Goal: Task Accomplishment & Management: Use online tool/utility

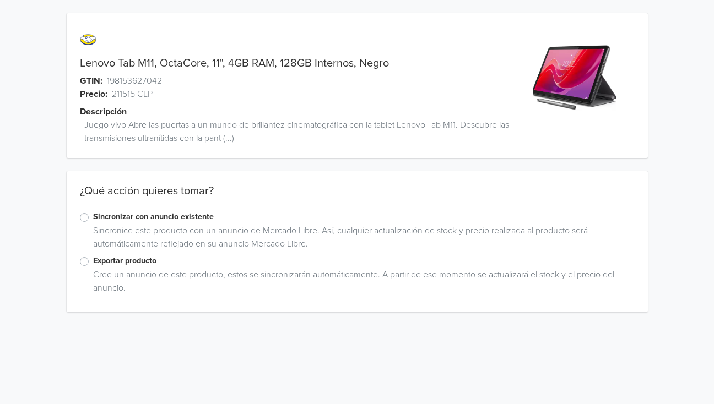
click at [93, 262] on label "Exportar producto" at bounding box center [364, 261] width 542 height 12
click at [0, 0] on input "Exportar producto" at bounding box center [0, 0] width 0 height 0
drag, startPoint x: 117, startPoint y: 62, endPoint x: 154, endPoint y: 62, distance: 36.9
click at [154, 62] on link "Lenovo Tab M11, OctaCore, 11", 4GB RAM, 128GB Internos, Negro" at bounding box center [234, 63] width 309 height 13
copy link "Tab M11"
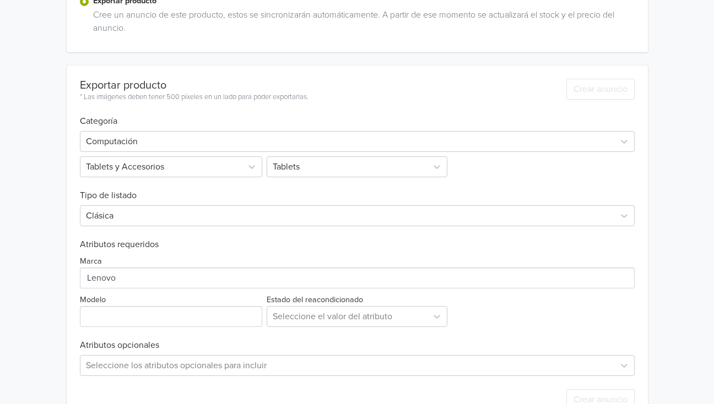
scroll to position [292, 0]
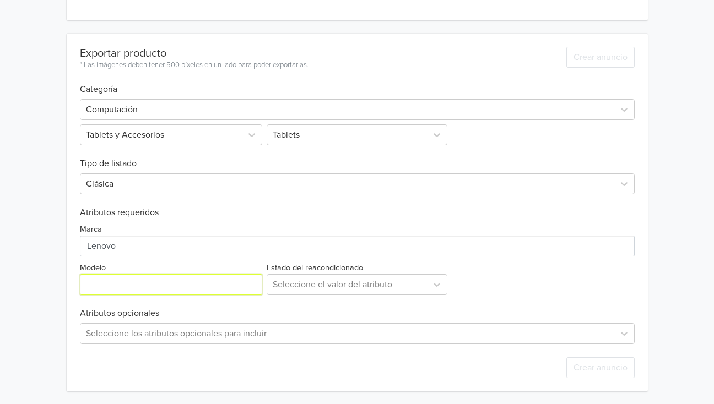
click at [91, 280] on input "Modelo" at bounding box center [171, 284] width 183 height 21
paste input "Tab M11"
type input "Tab M11"
click at [35, 258] on div "Lenovo Tab M11, OctaCore, 11", 4GB RAM, 128GB Internos, Negro GTIN: 19815362704…" at bounding box center [356, 56] width 697 height 697
click at [321, 289] on div at bounding box center [347, 284] width 149 height 15
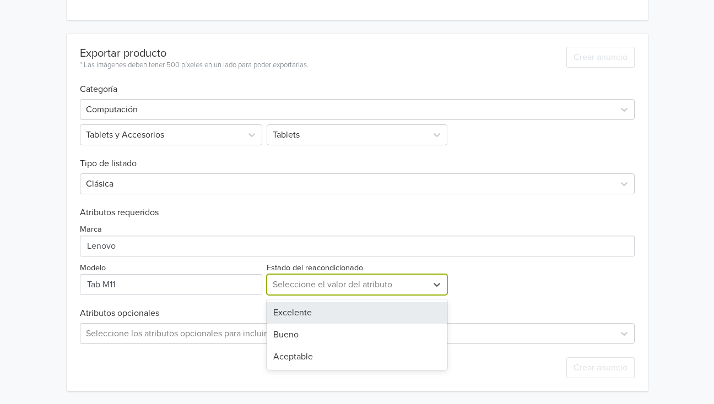
click at [318, 311] on div "Excelente" at bounding box center [357, 313] width 181 height 22
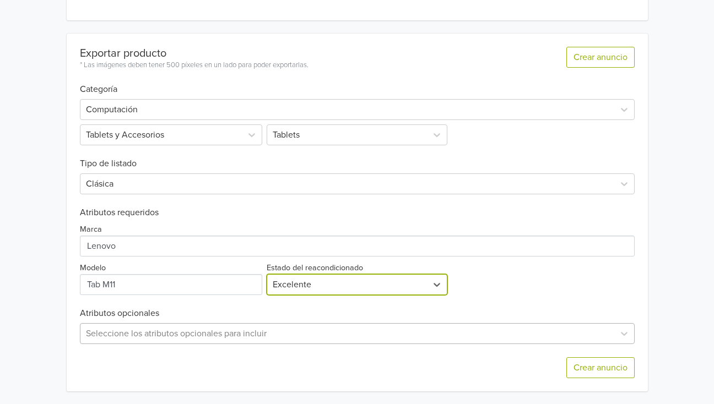
scroll to position [401, 0]
click at [133, 338] on div "Seleccione los atributos opcionales para incluir" at bounding box center [357, 333] width 555 height 21
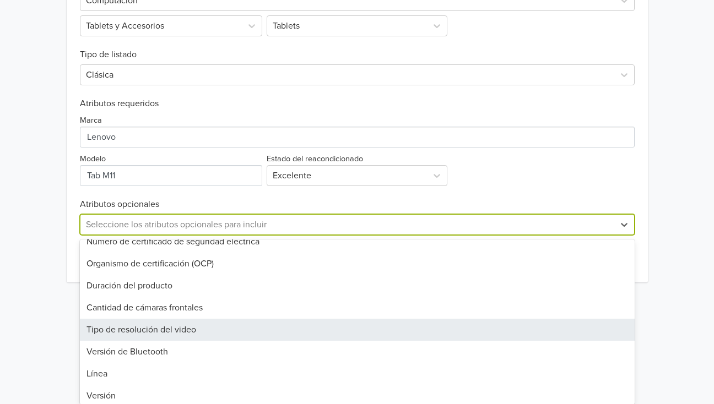
scroll to position [18, 0]
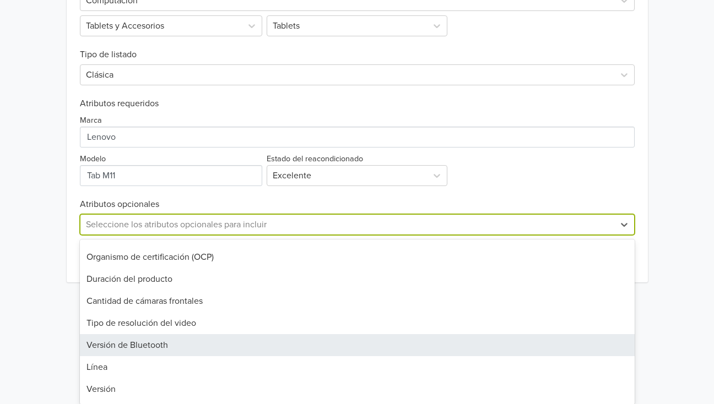
click at [139, 347] on div "Versión de Bluetooth" at bounding box center [357, 345] width 555 height 22
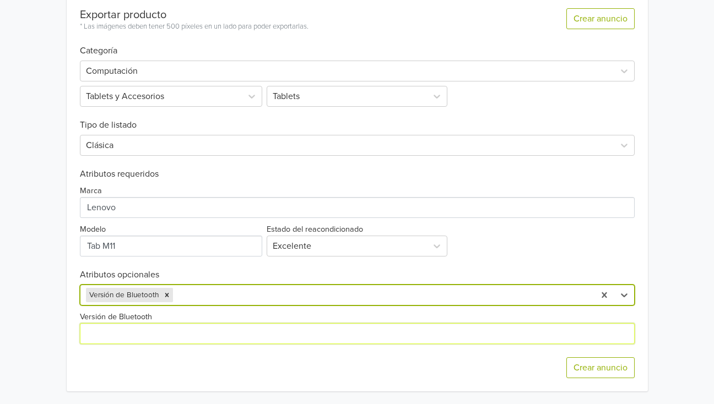
click at [126, 331] on input "Versión de Bluetooth" at bounding box center [357, 333] width 555 height 21
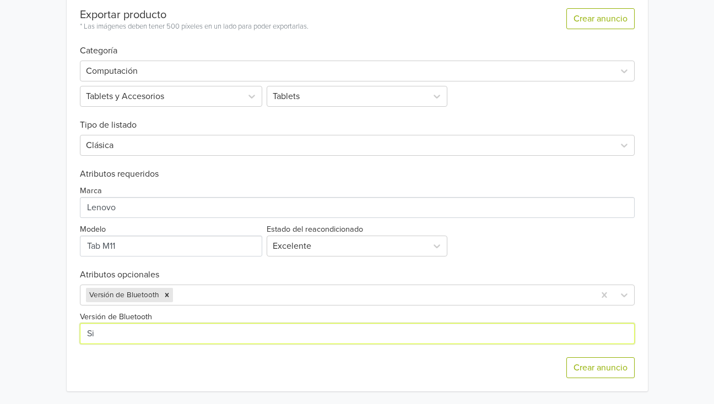
type input "Si"
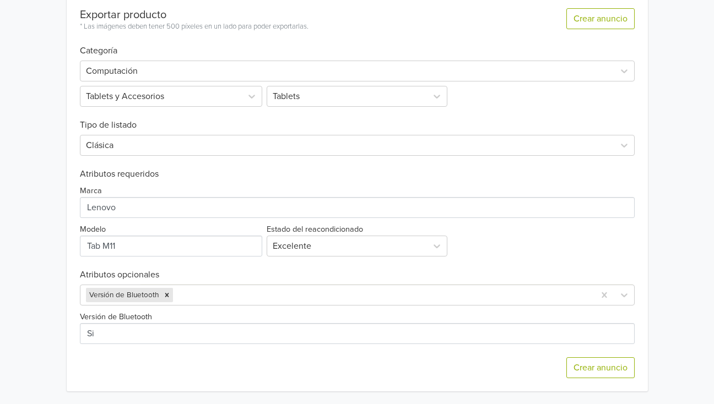
click at [45, 279] on div "Lenovo Tab M11, OctaCore, 11", 4GB RAM, 128GB Internos, Negro GTIN: 19815362704…" at bounding box center [356, 36] width 697 height 735
click at [585, 371] on button "Crear anuncio" at bounding box center [600, 368] width 68 height 21
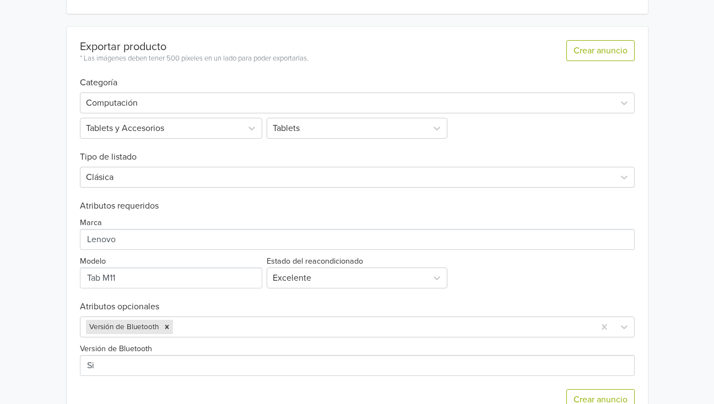
scroll to position [0, 0]
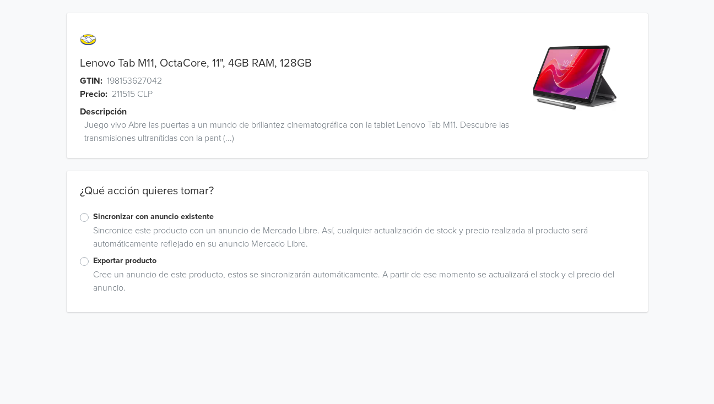
click at [93, 263] on label "Exportar producto" at bounding box center [364, 261] width 542 height 12
click at [0, 0] on input "Exportar producto" at bounding box center [0, 0] width 0 height 0
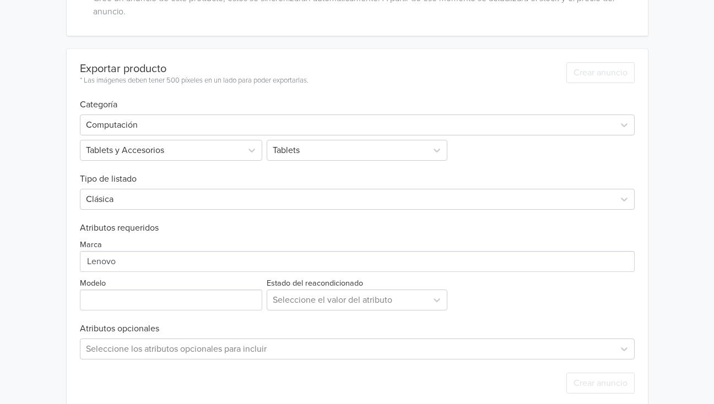
scroll to position [292, 0]
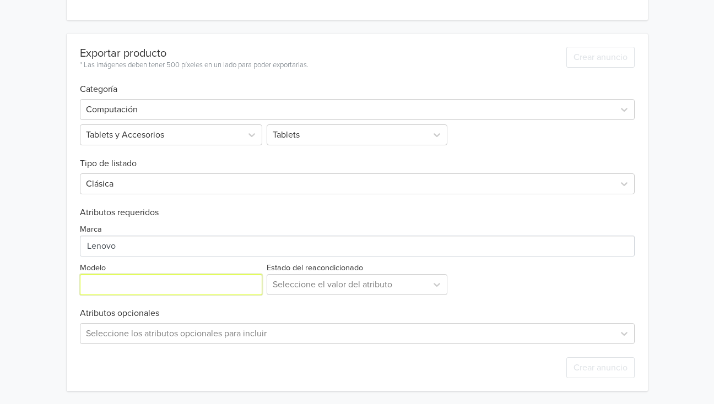
click at [97, 288] on input "Modelo" at bounding box center [171, 284] width 183 height 21
type input "M11"
click at [19, 291] on div "Lenovo Tab M11, OctaCore, 11", 4GB RAM, 128GB GTIN: 198153627042 Precio: 211515…" at bounding box center [356, 56] width 697 height 697
click at [317, 284] on div at bounding box center [347, 284] width 149 height 15
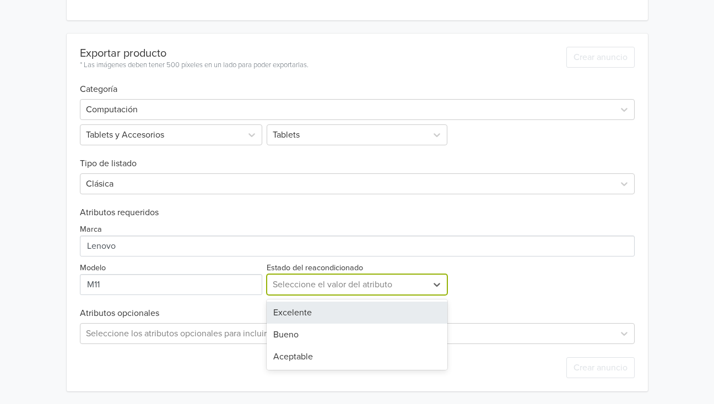
click at [320, 313] on div "Excelente" at bounding box center [357, 313] width 181 height 22
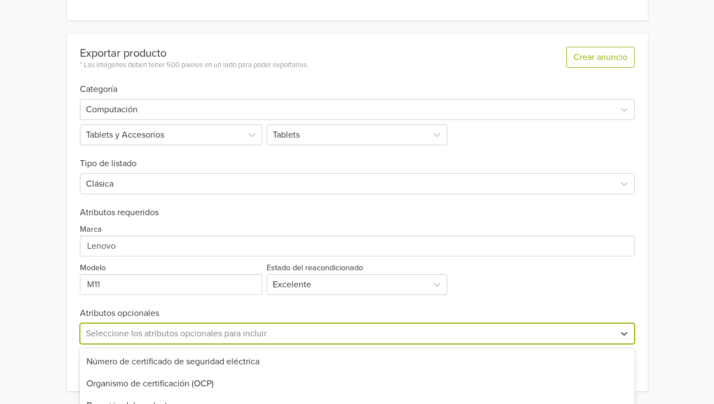
scroll to position [401, 0]
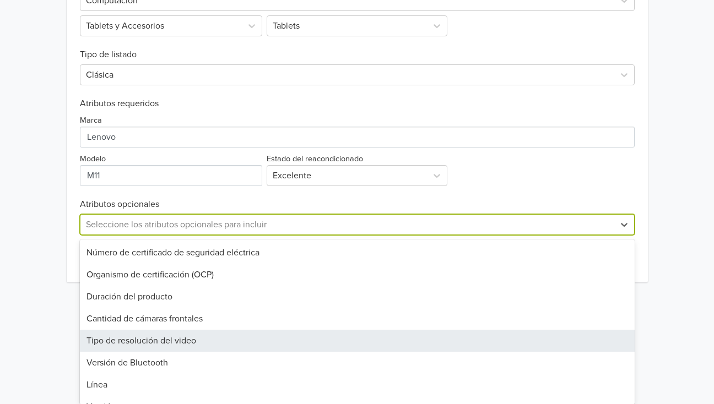
click at [121, 235] on div "59 results available. Use Up and Down to choose options, press Enter to select …" at bounding box center [357, 224] width 555 height 21
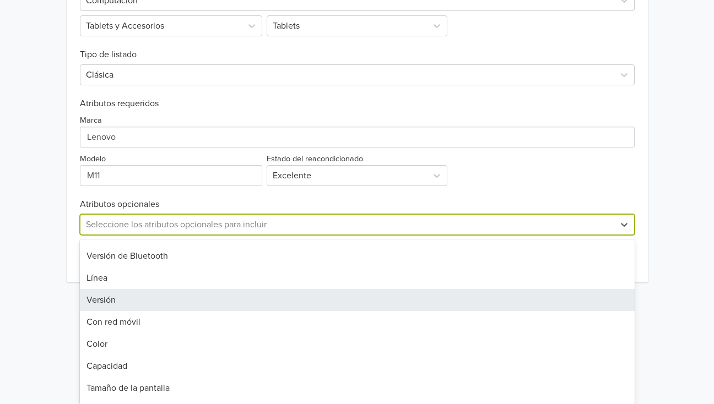
scroll to position [107, 0]
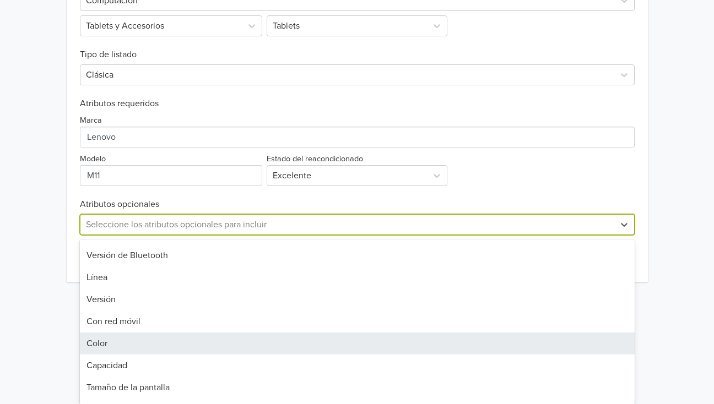
click at [133, 345] on div "Color" at bounding box center [357, 344] width 555 height 22
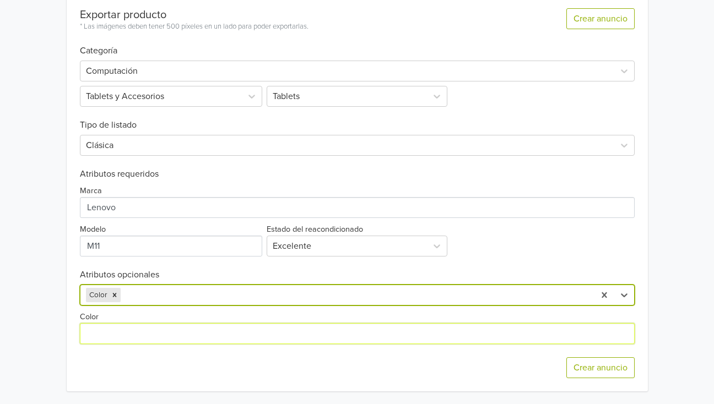
click at [118, 336] on input "Color" at bounding box center [357, 333] width 555 height 21
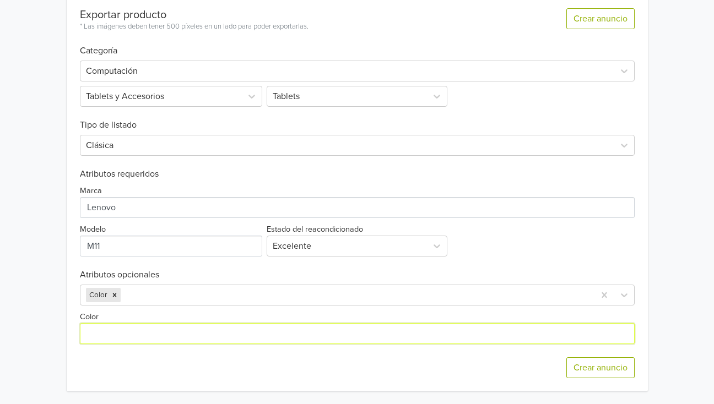
type input "Negro"
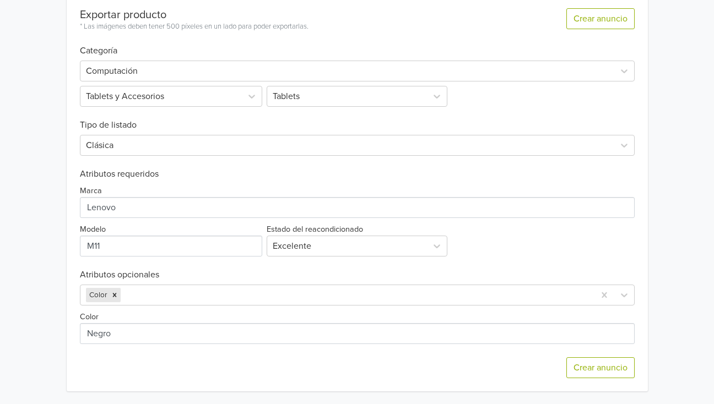
click at [244, 369] on div "Crear anuncio" at bounding box center [357, 367] width 555 height 47
click at [602, 364] on button "Crear anuncio" at bounding box center [600, 368] width 68 height 21
